Goal: Task Accomplishment & Management: Complete application form

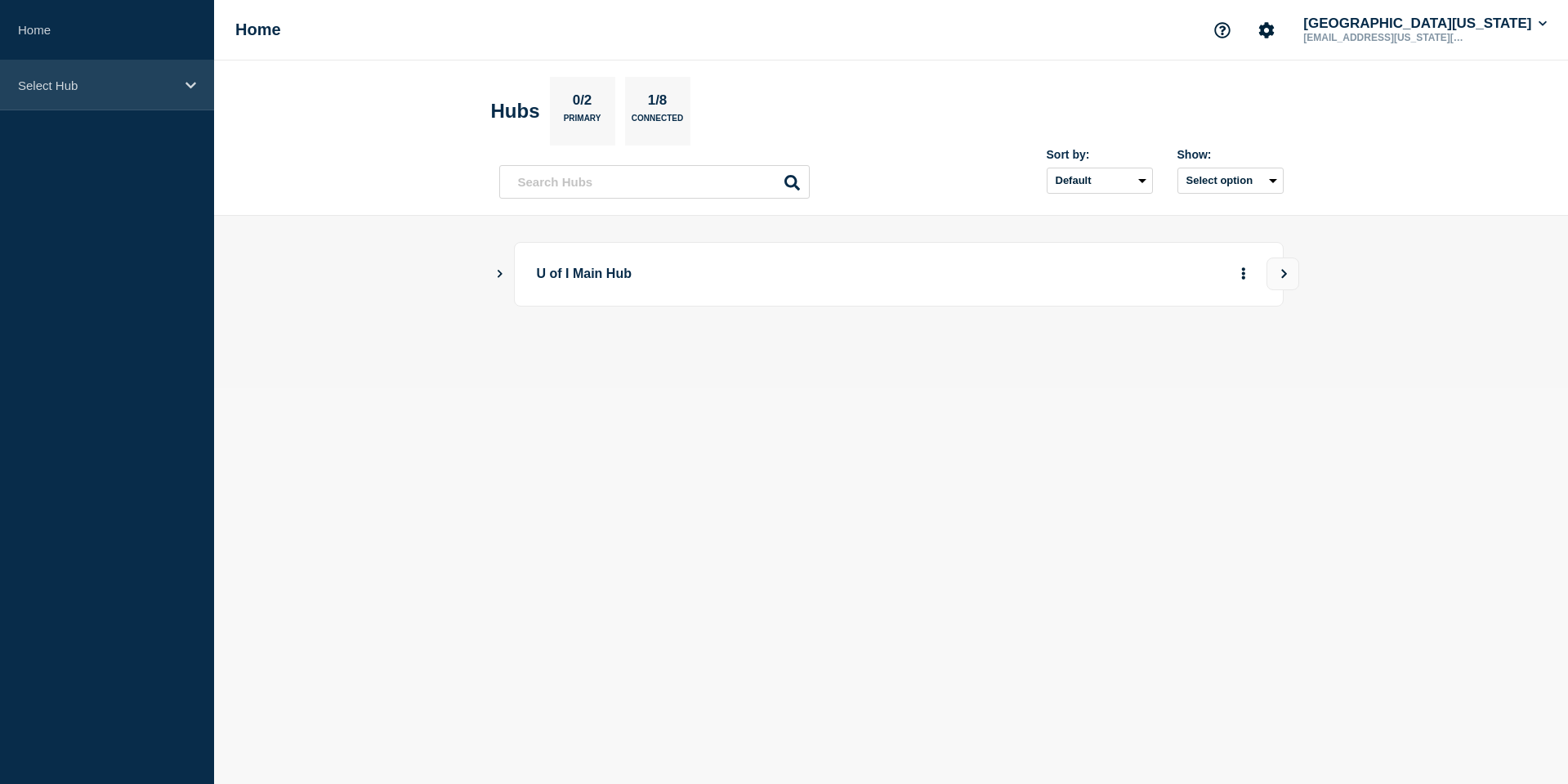
click at [137, 91] on p "Select Hub" at bounding box center [97, 85] width 157 height 14
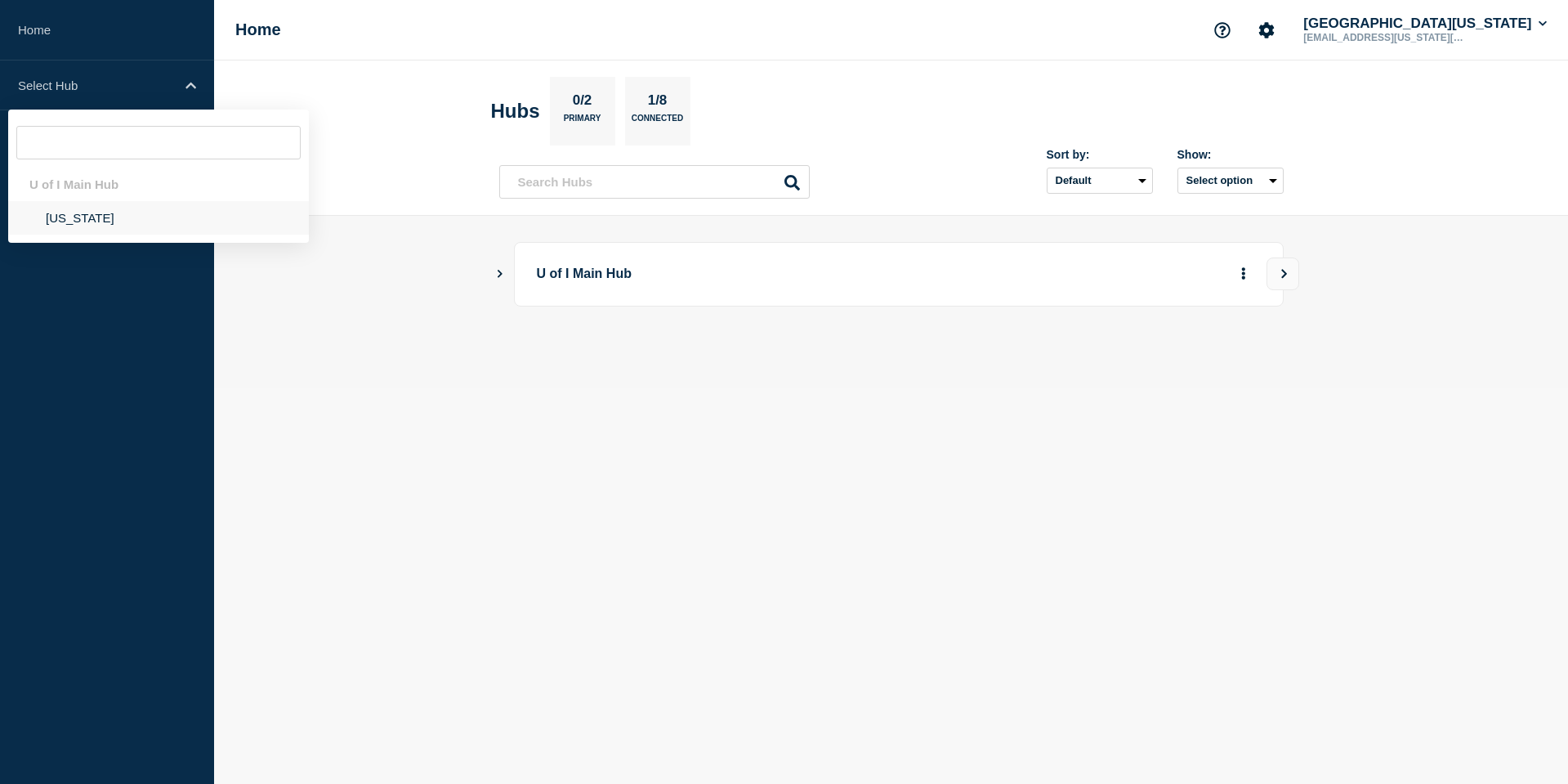
click at [115, 209] on li "[US_STATE]" at bounding box center [159, 217] width 301 height 33
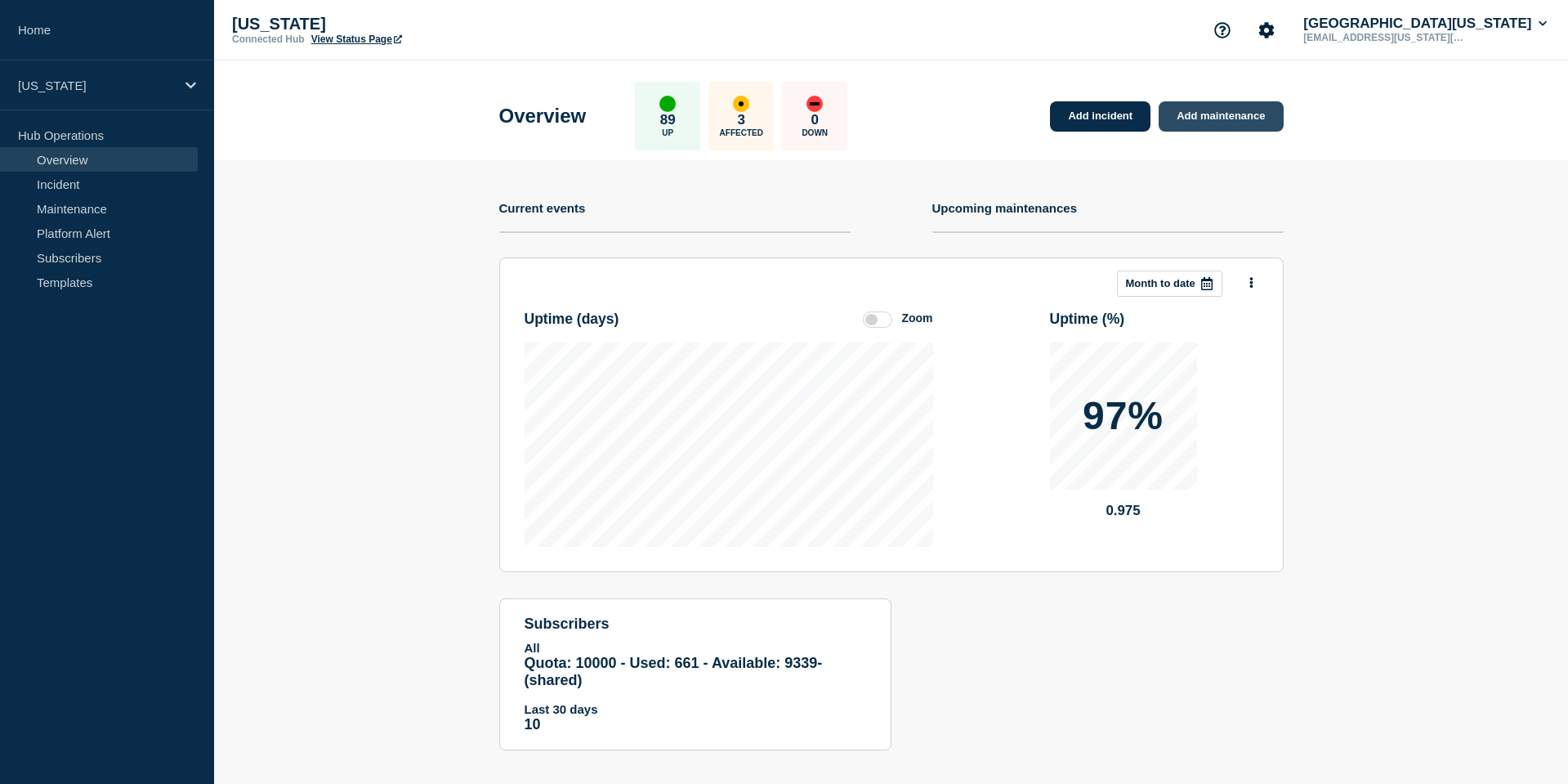
click at [1223, 114] on link "Add maintenance" at bounding box center [1220, 116] width 124 height 30
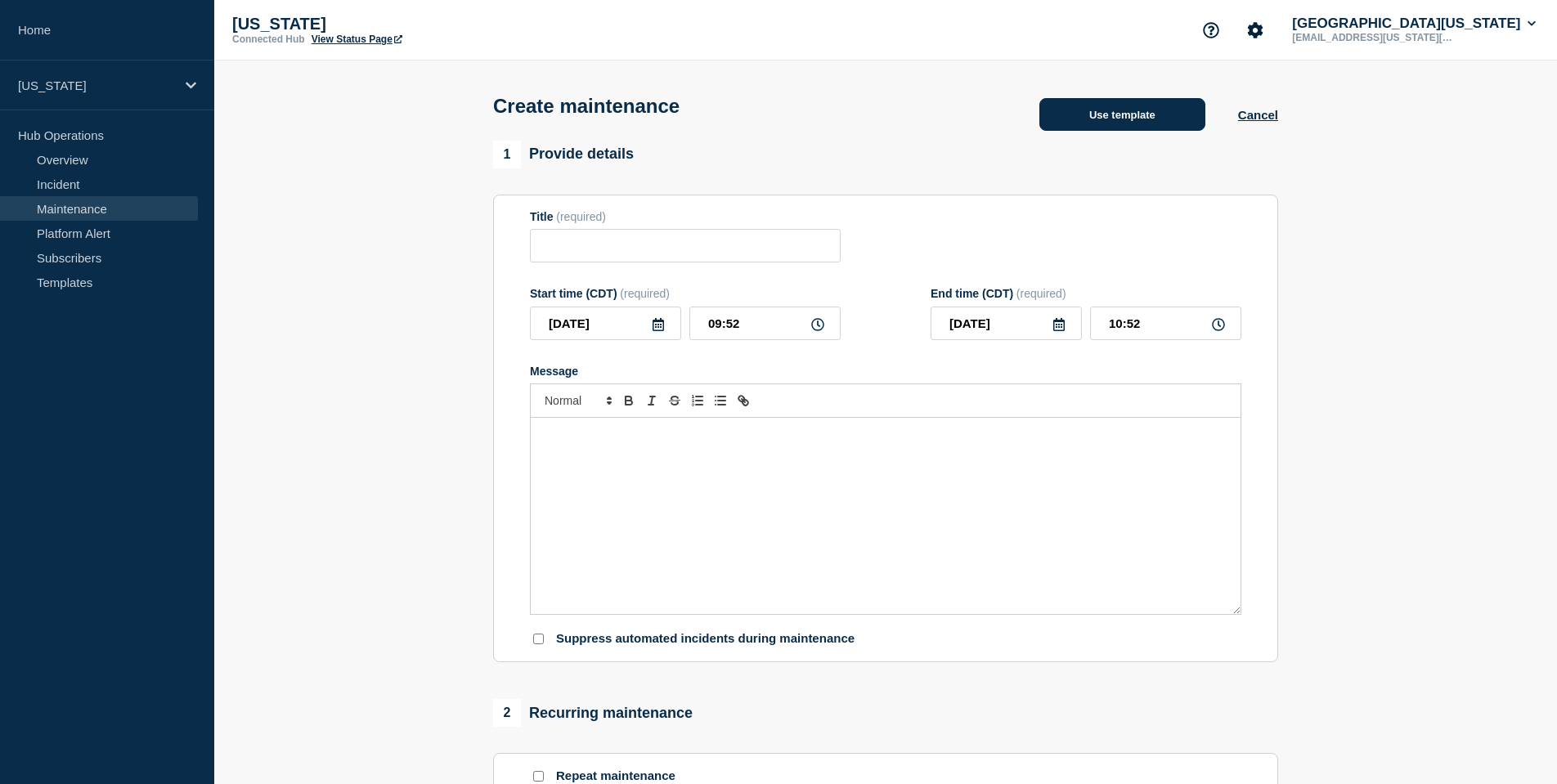
click at [1086, 116] on button "Use template" at bounding box center [1122, 115] width 166 height 32
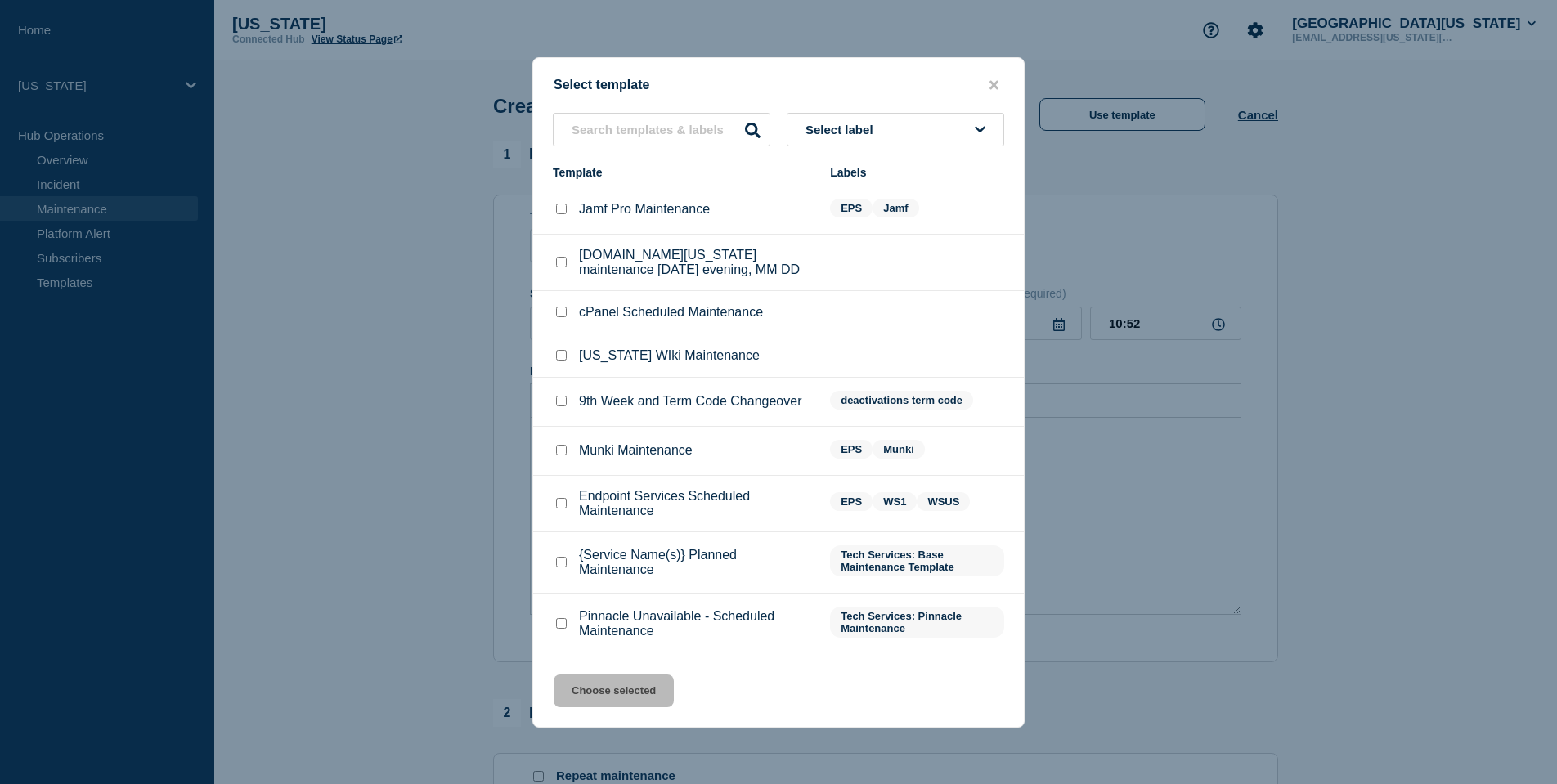
click at [560, 509] on input "Endpoint Services Scheduled Maintenance checkbox" at bounding box center [561, 503] width 10 height 10
checkbox input "true"
click at [631, 707] on button "Choose selected" at bounding box center [613, 691] width 121 height 32
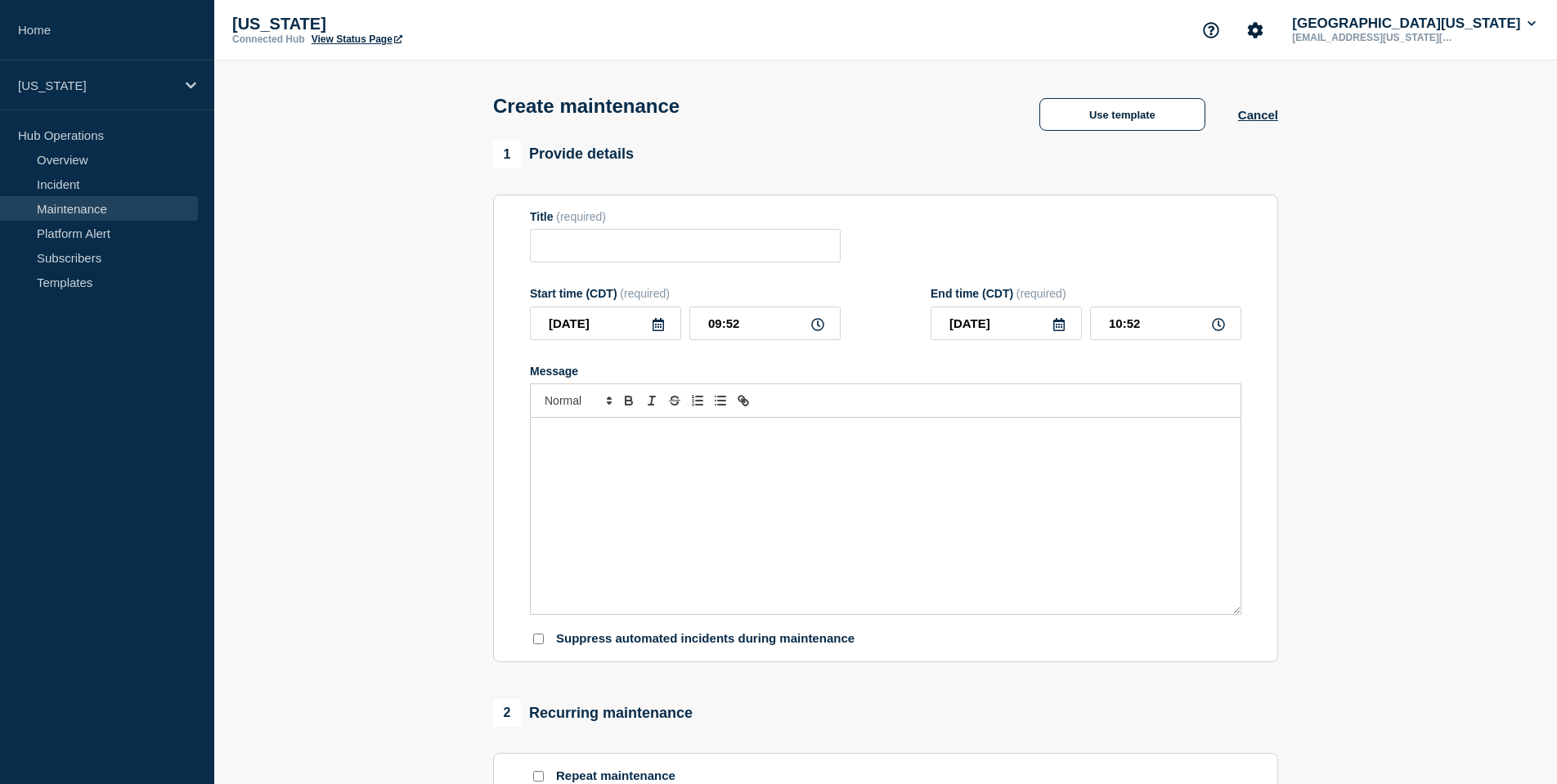
type input "Endpoint Services Scheduled Maintenance"
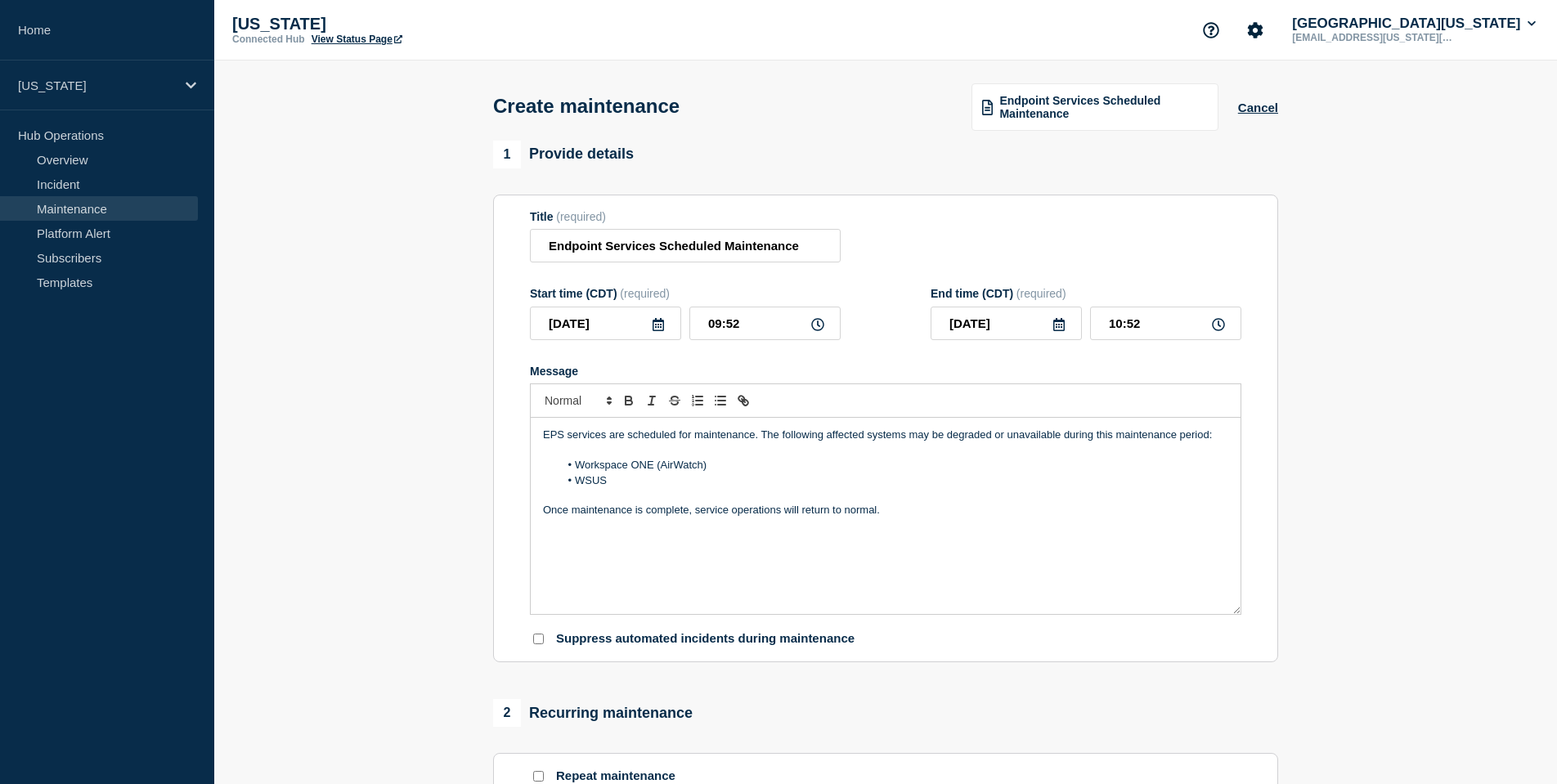
click at [661, 331] on icon at bounding box center [658, 324] width 13 height 13
click at [665, 463] on div "11" at bounding box center [660, 461] width 23 height 23
type input "[DATE]"
drag, startPoint x: 754, startPoint y: 328, endPoint x: 674, endPoint y: 328, distance: 80.0
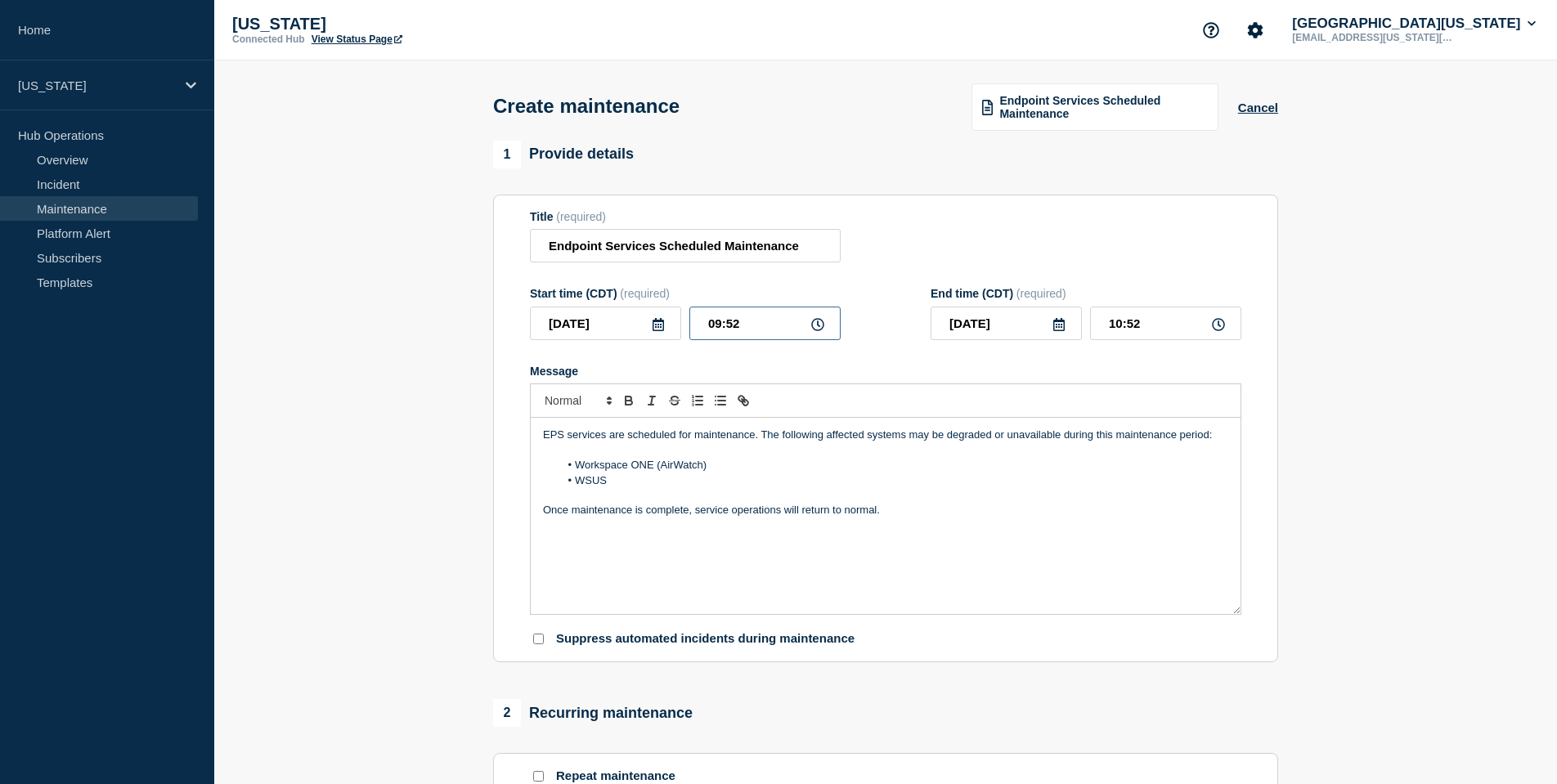
click at [674, 328] on div "[DATE] 09:52" at bounding box center [684, 322] width 311 height 33
type input "07:00"
click at [1133, 334] on input "08:00" at bounding box center [1165, 322] width 151 height 33
type input "08:30"
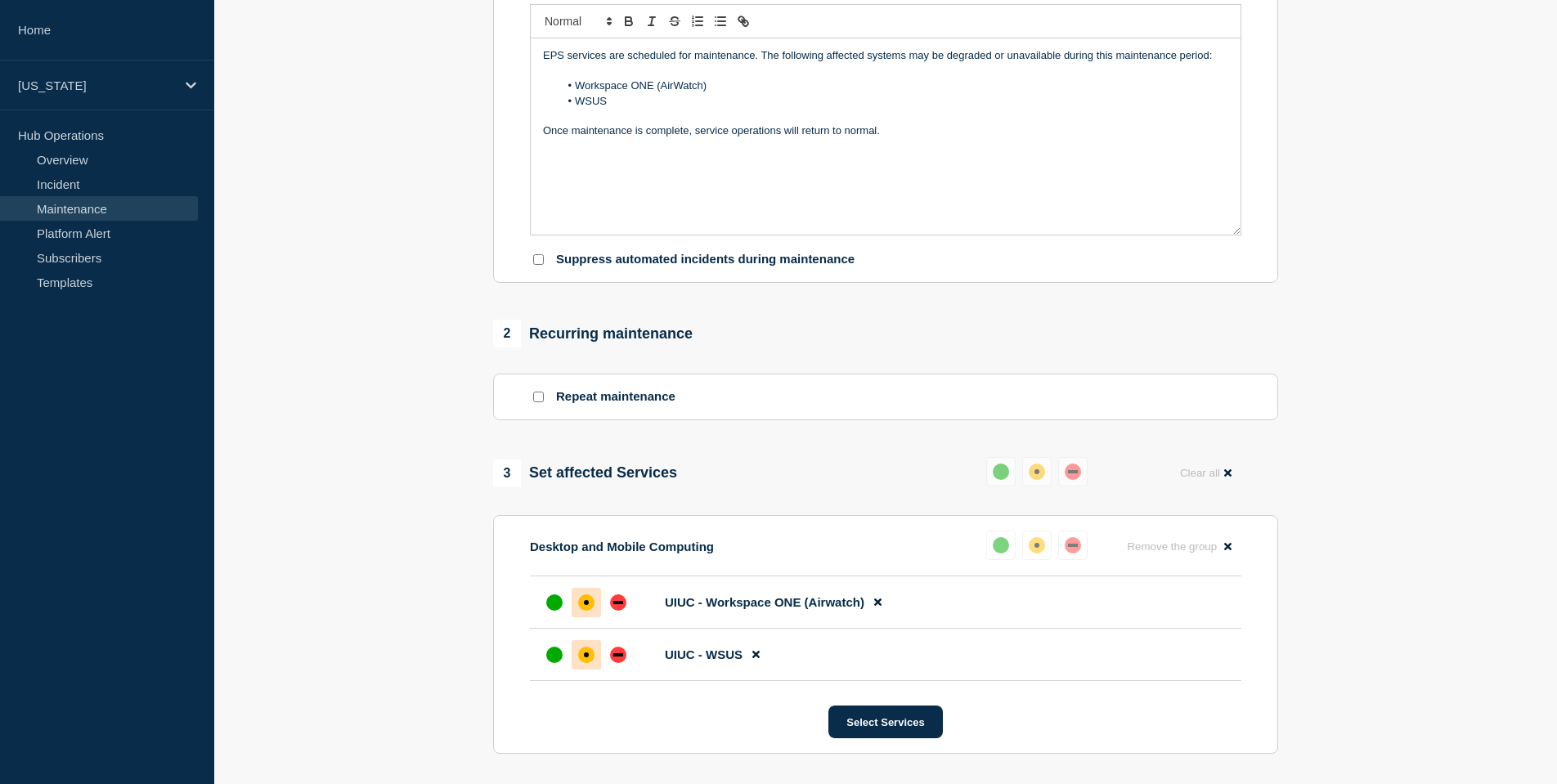
scroll to position [464, 0]
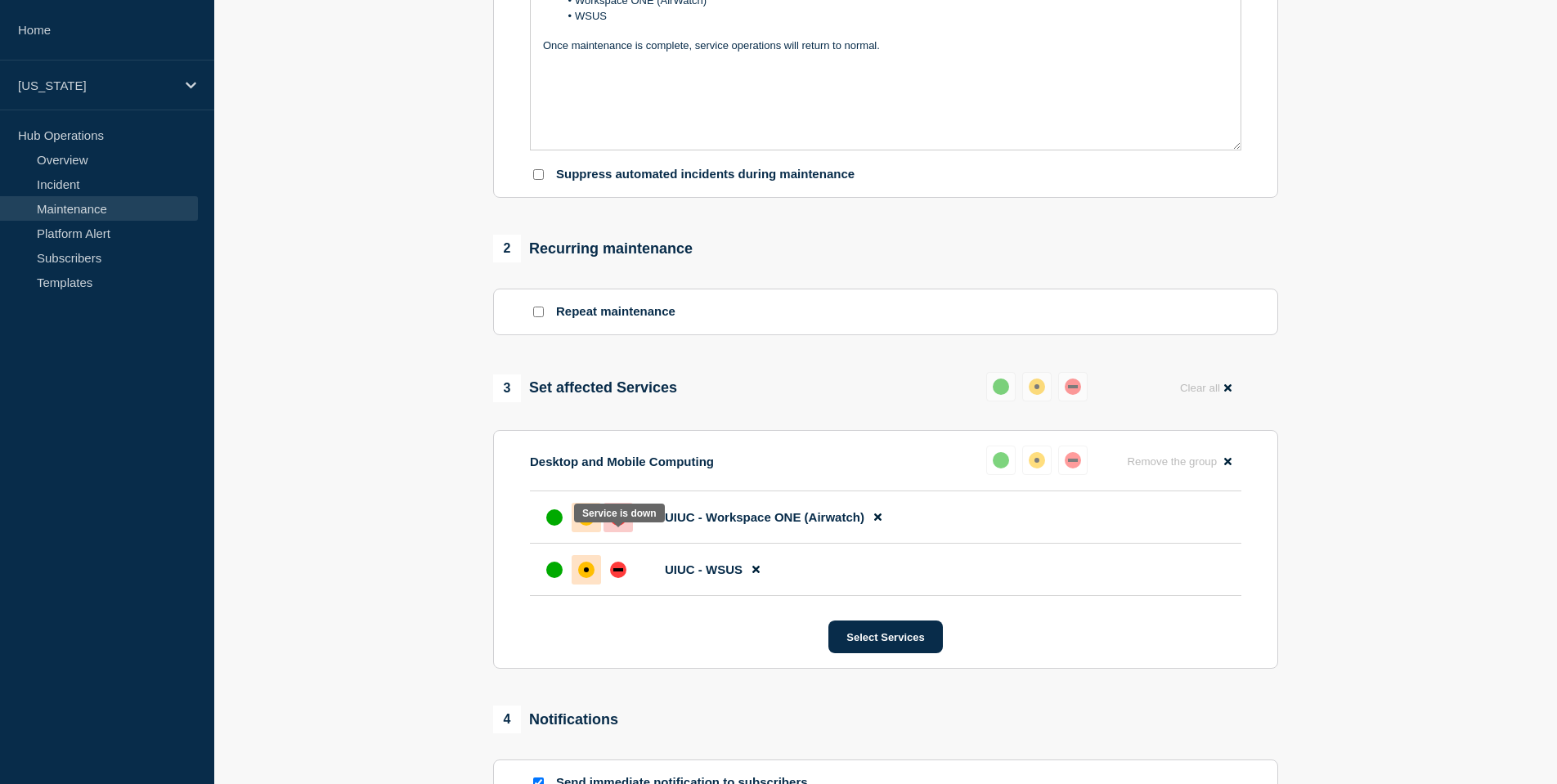
click at [612, 526] on div "down" at bounding box center [618, 517] width 16 height 16
click at [625, 578] on div "down" at bounding box center [618, 569] width 16 height 16
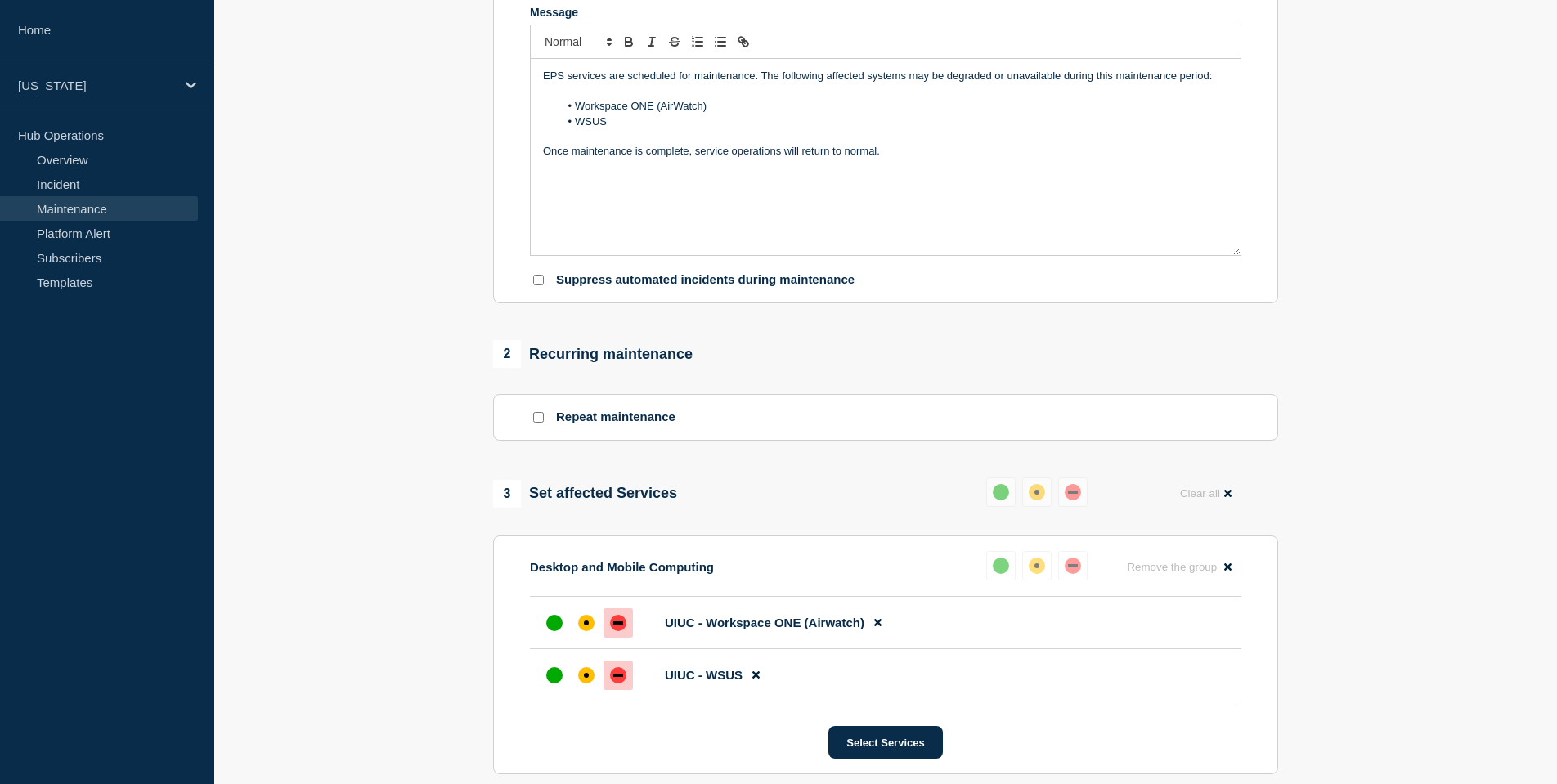
scroll to position [710, 0]
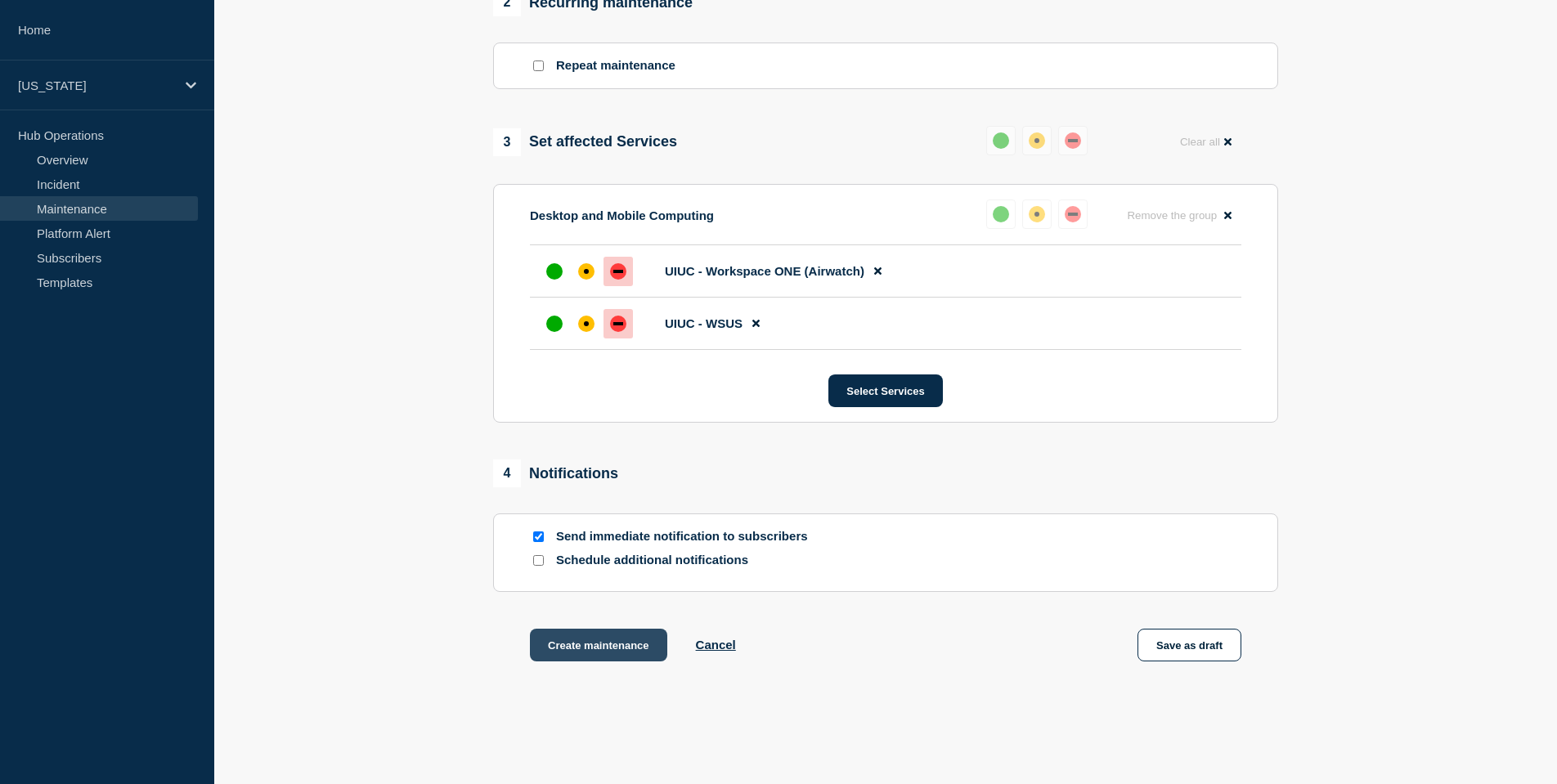
click at [607, 661] on button "Create maintenance" at bounding box center [598, 645] width 138 height 32
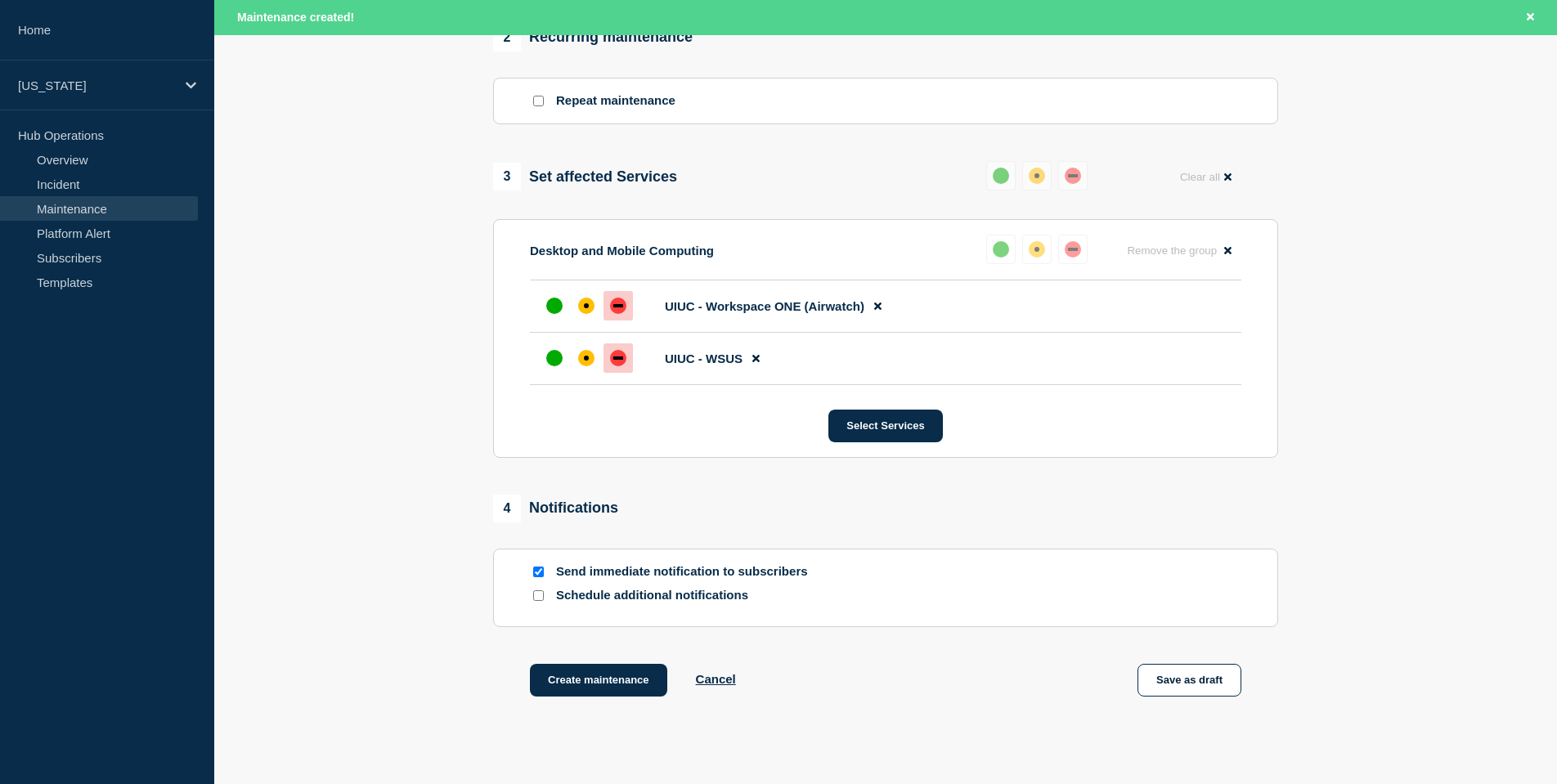
scroll to position [746, 0]
